Goal: Information Seeking & Learning: Understand process/instructions

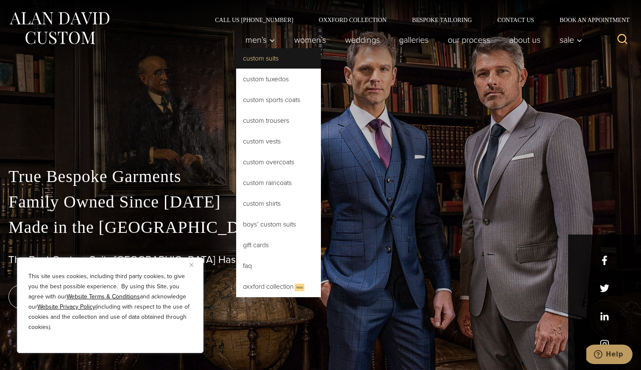
click at [263, 60] on link "Custom Suits" at bounding box center [278, 58] width 85 height 20
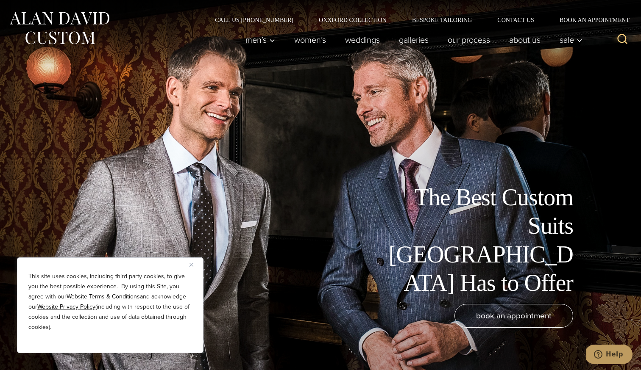
click at [194, 267] on button "Close" at bounding box center [194, 265] width 10 height 10
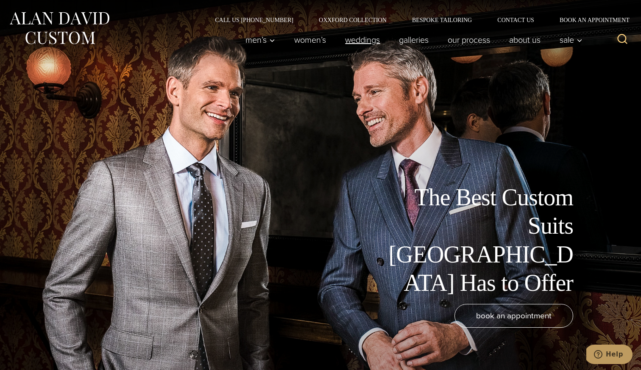
click at [361, 40] on link "weddings" at bounding box center [363, 39] width 54 height 17
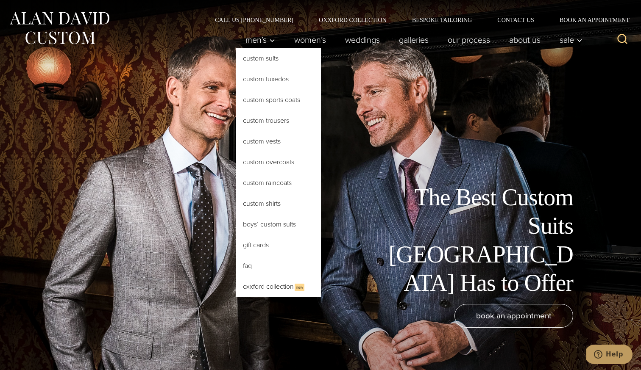
click at [259, 59] on link "Custom Suits" at bounding box center [278, 58] width 85 height 20
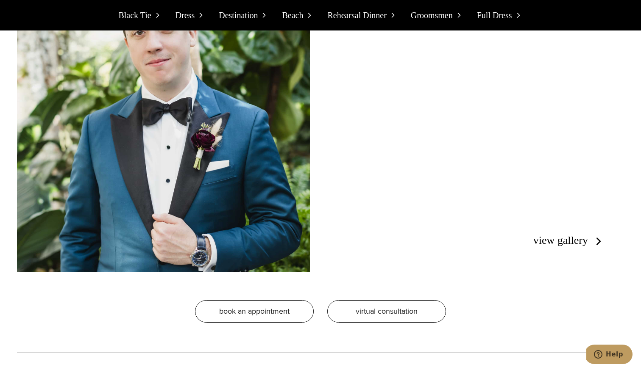
scroll to position [1536, 0]
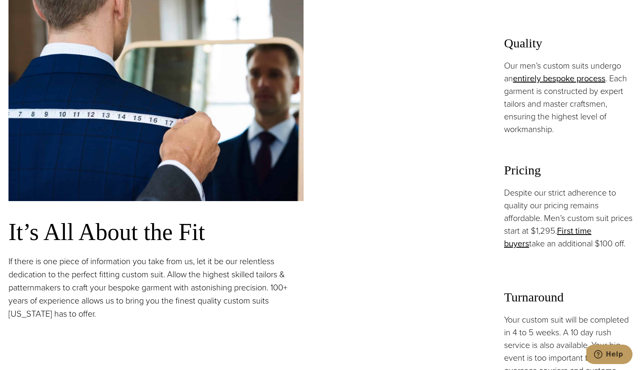
scroll to position [620, 0]
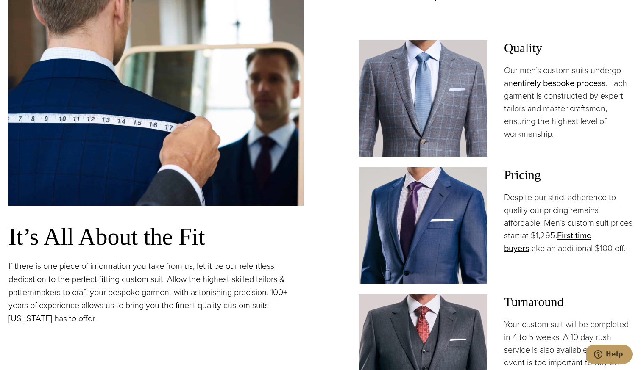
click at [529, 84] on link "entirely bespoke process" at bounding box center [559, 83] width 92 height 13
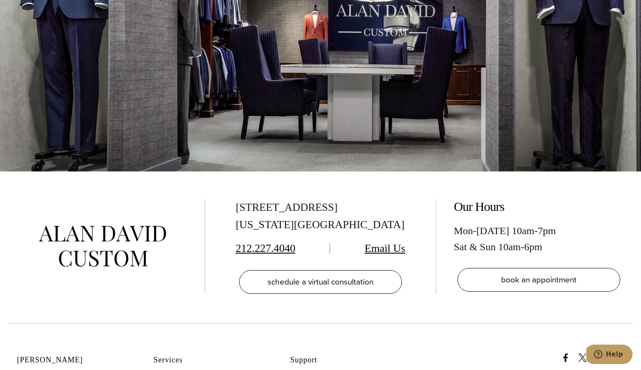
scroll to position [2686, 0]
